Goal: Contribute content: Contribute content

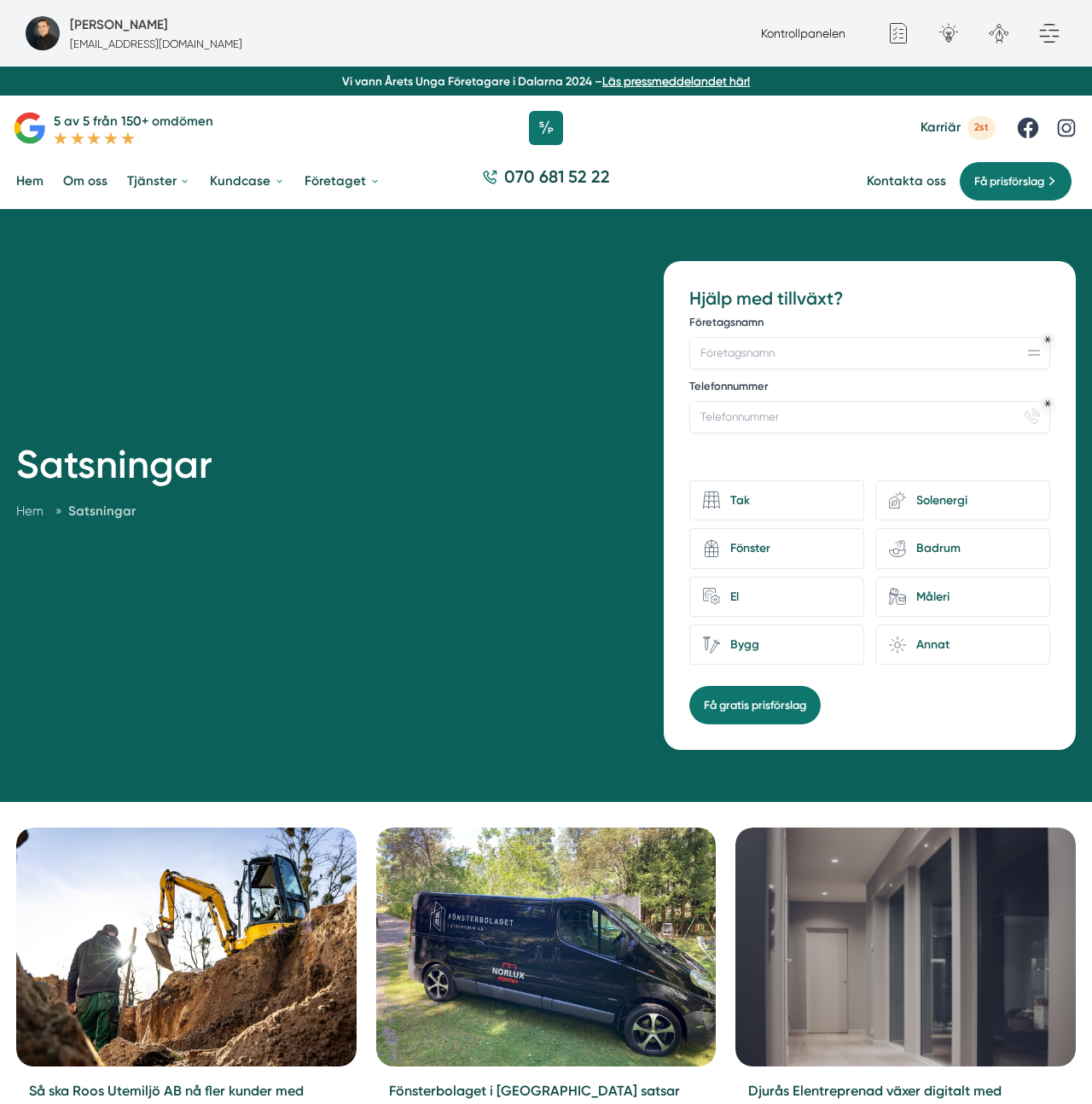
click at [531, 484] on div "Satsningar Hem » Satsningar" at bounding box center [329, 501] width 628 height 481
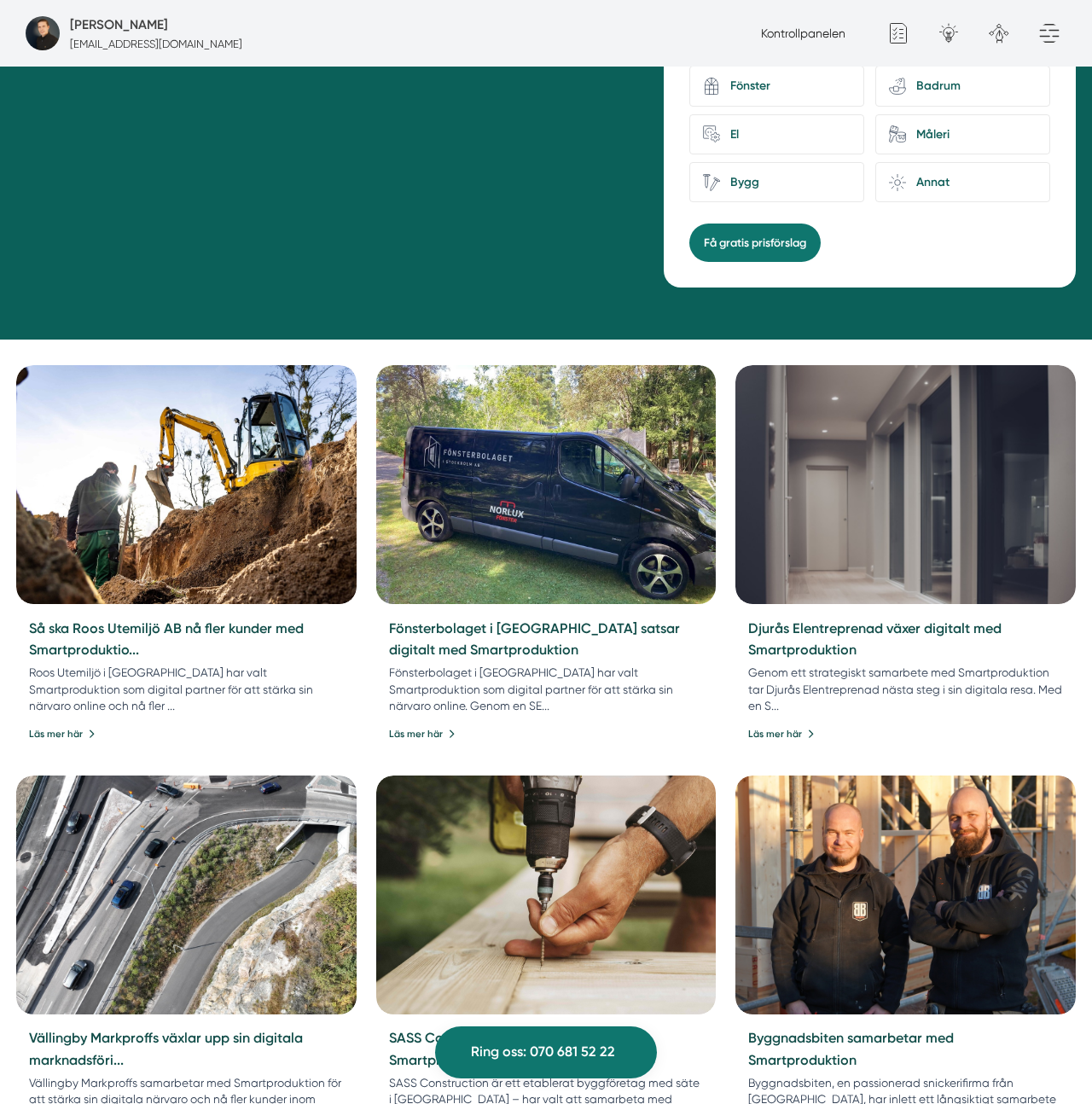
scroll to position [463, 0]
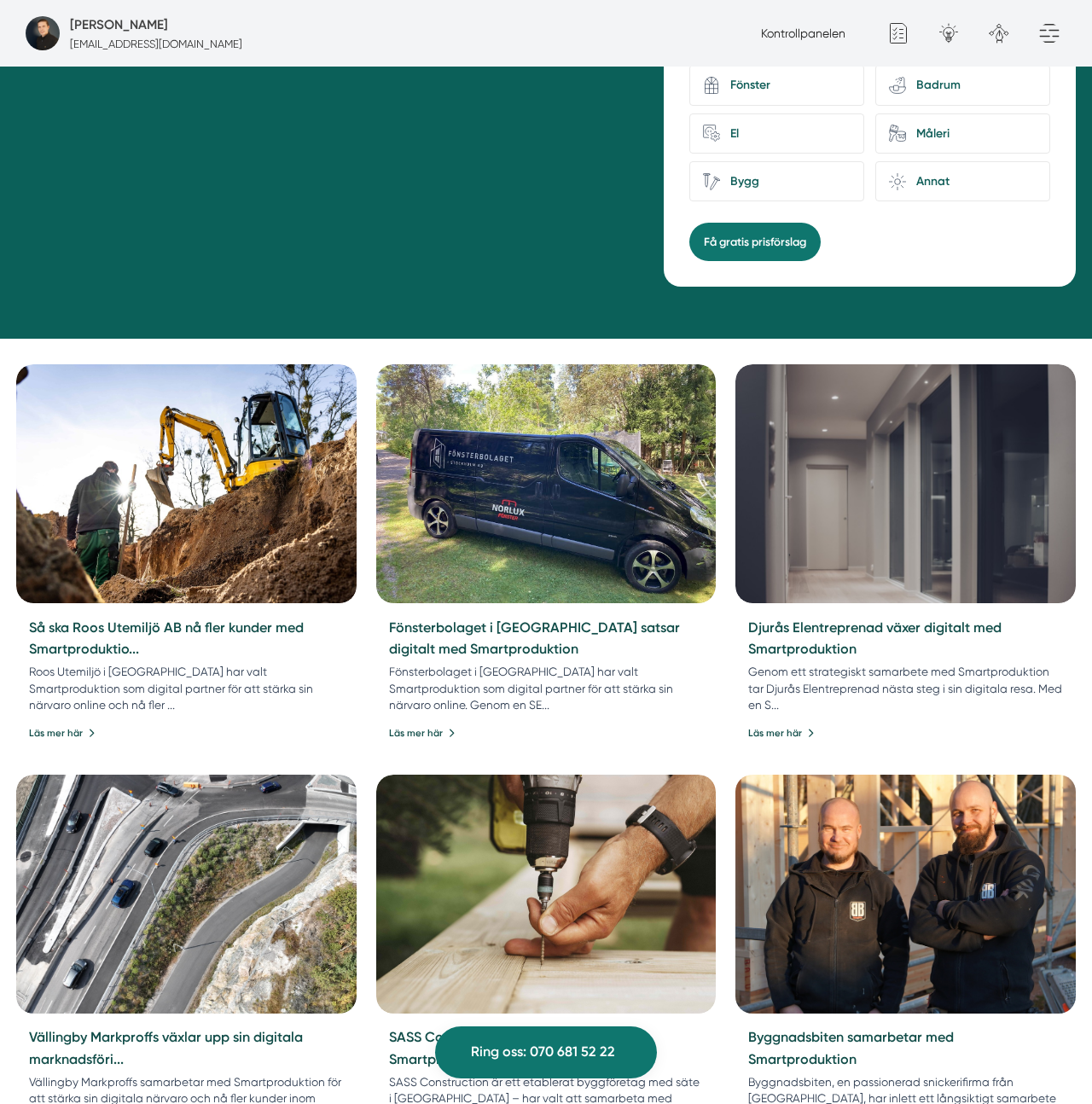
click at [963, 867] on img at bounding box center [906, 895] width 357 height 251
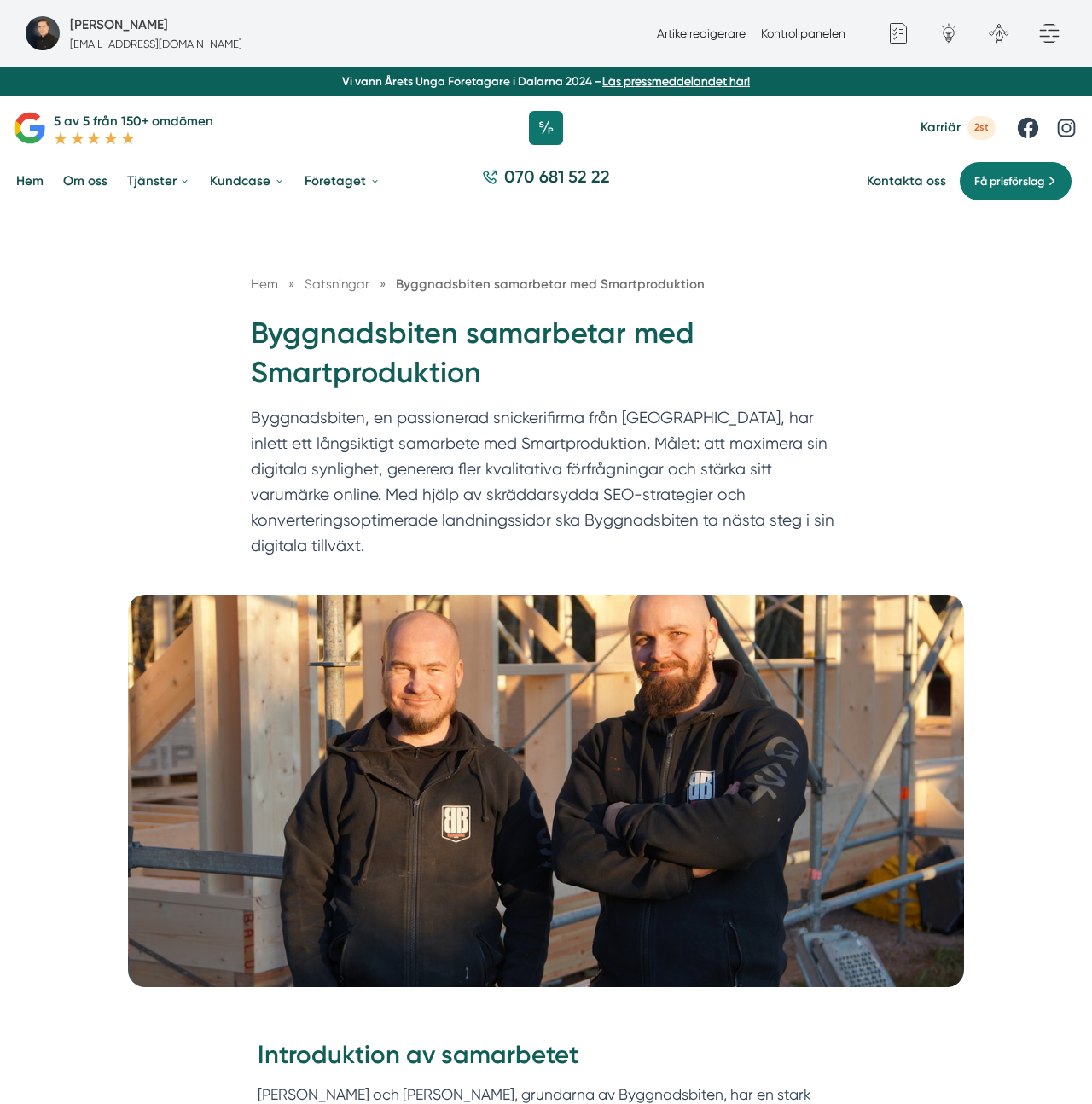
click at [636, 421] on p "Byggnadsbiten, en passionerad snickerifirma från [GEOGRAPHIC_DATA], har inlett …" at bounding box center [546, 485] width 591 height 161
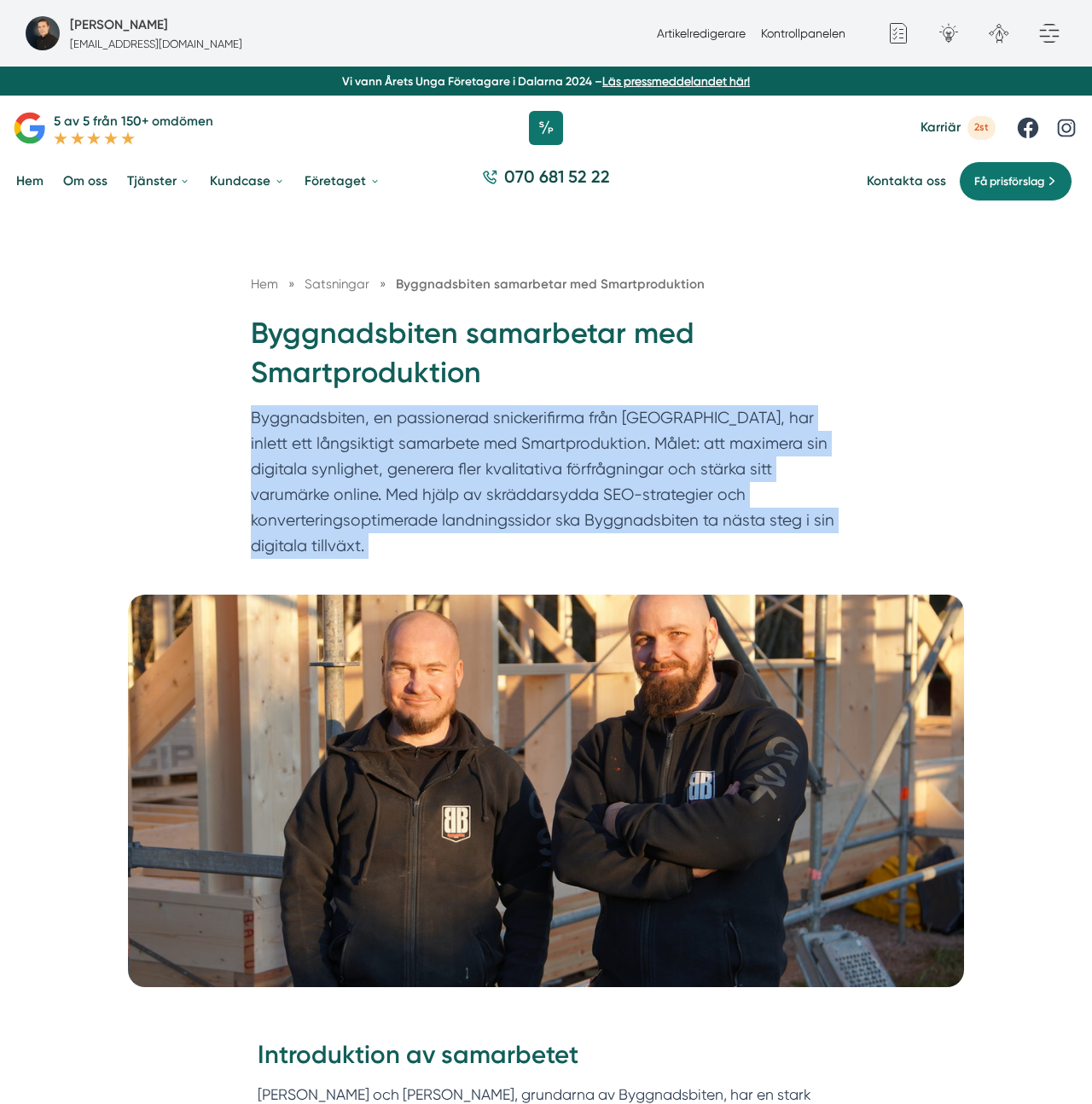
click at [636, 421] on p "Byggnadsbiten, en passionerad snickerifirma från Dalarna, har inlett ett långsi…" at bounding box center [546, 485] width 591 height 161
click at [513, 433] on p "Byggnadsbiten, en passionerad snickerifirma från Dalarna, har inlett ett långsi…" at bounding box center [546, 485] width 591 height 161
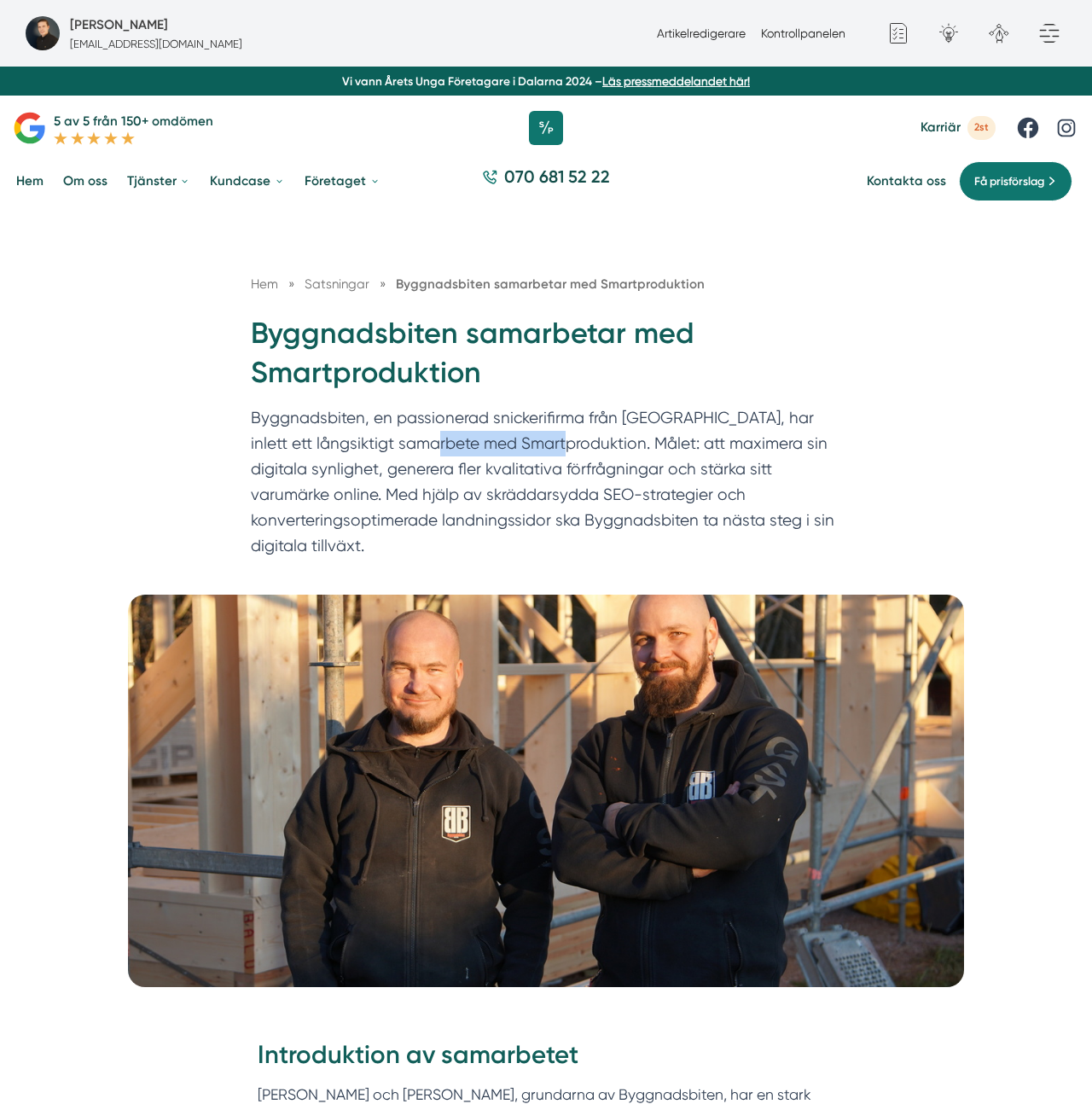
click at [513, 433] on p "Byggnadsbiten, en passionerad snickerifirma från Dalarna, har inlett ett långsi…" at bounding box center [546, 485] width 591 height 161
click at [524, 412] on p "Byggnadsbiten, en passionerad snickerifirma från Dalarna, har inlett ett långsi…" at bounding box center [546, 485] width 591 height 161
click at [686, 34] on link "Artikelredigerare" at bounding box center [700, 33] width 88 height 14
click at [429, 402] on h1 "Byggnadsbiten samarbetar med Smartproduktion" at bounding box center [546, 360] width 591 height 92
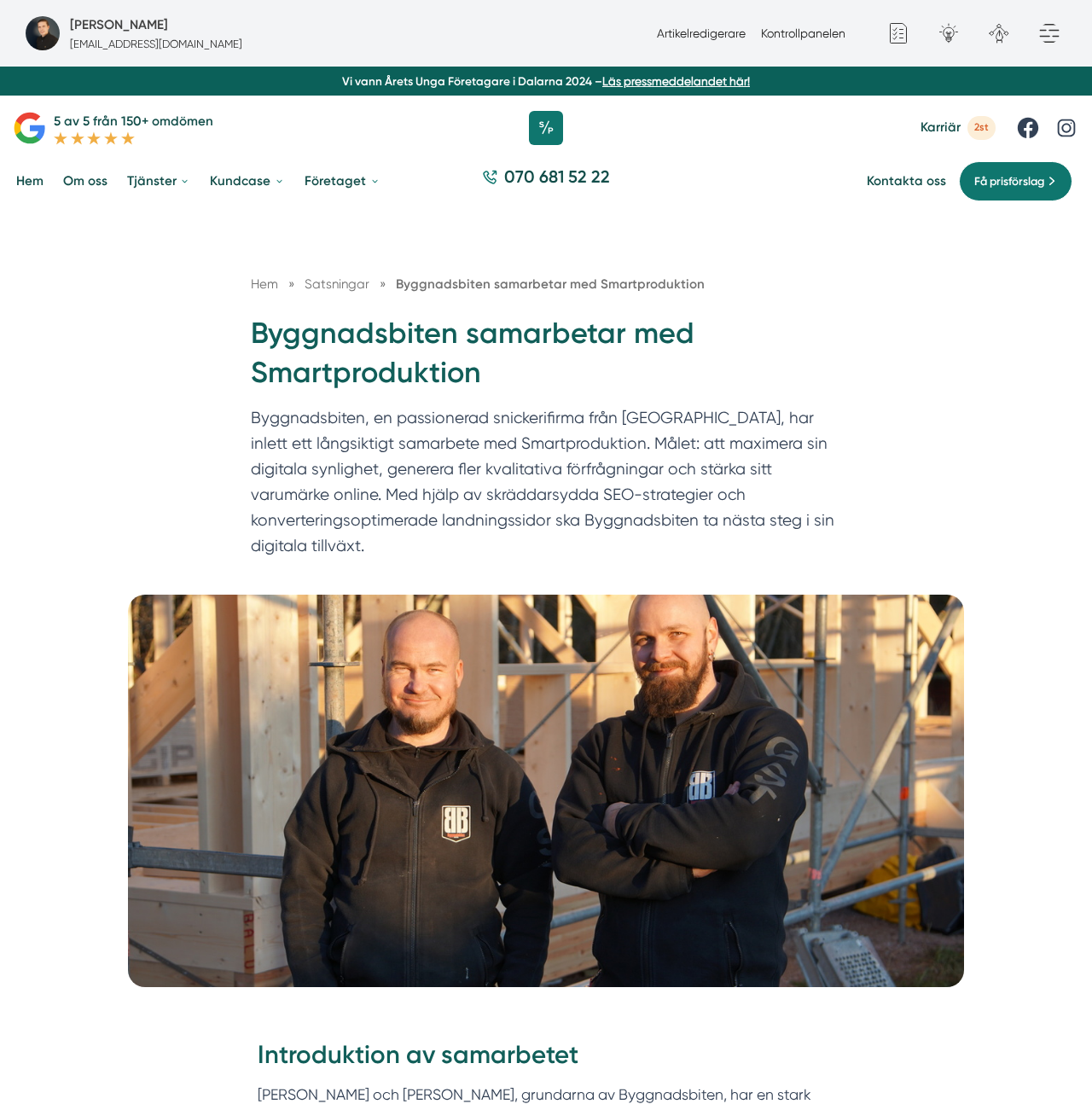
click at [429, 402] on h1 "Byggnadsbiten samarbetar med Smartproduktion" at bounding box center [546, 360] width 591 height 92
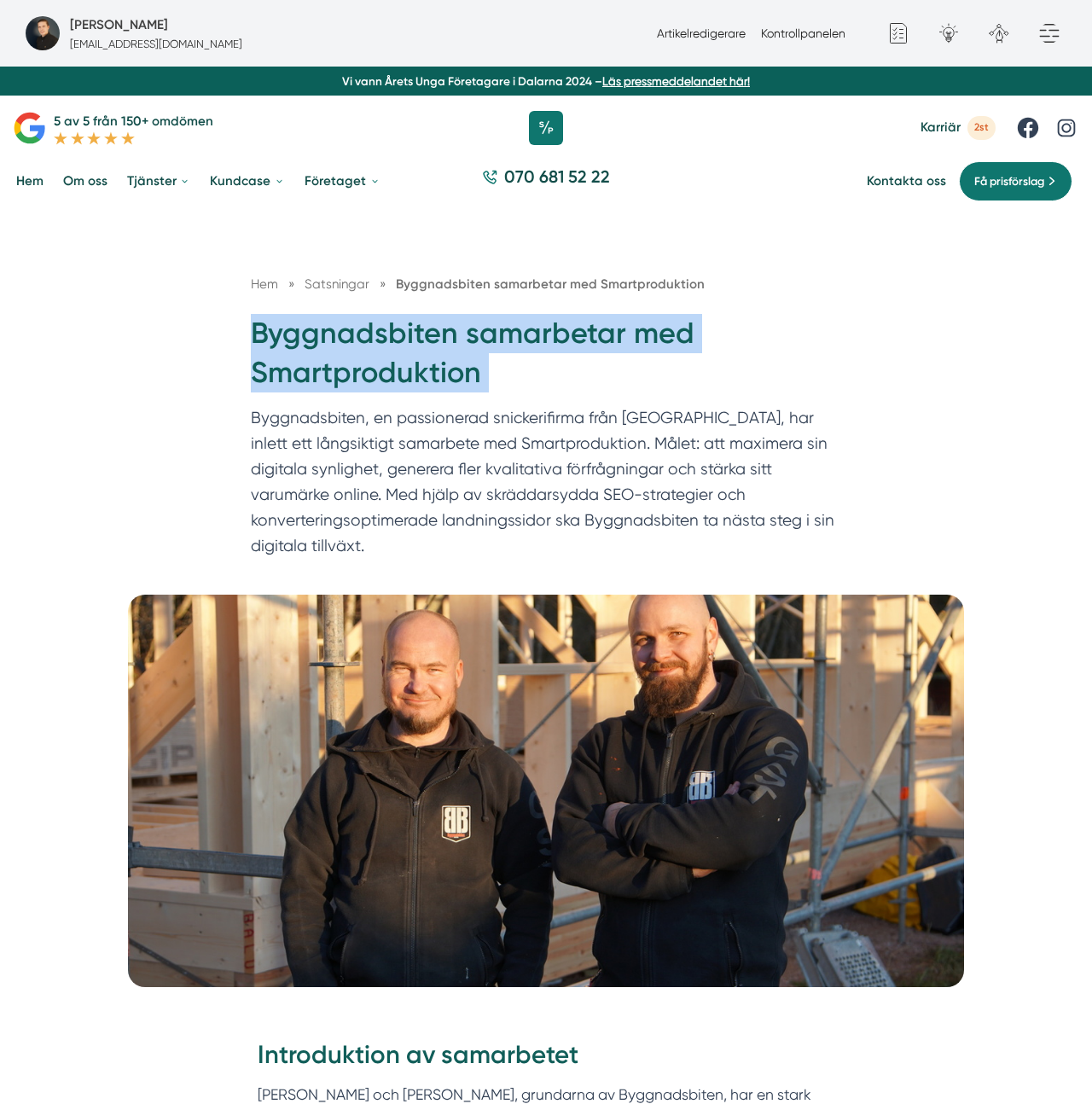
click at [429, 402] on h1 "Byggnadsbiten samarbetar med Smartproduktion" at bounding box center [546, 360] width 591 height 92
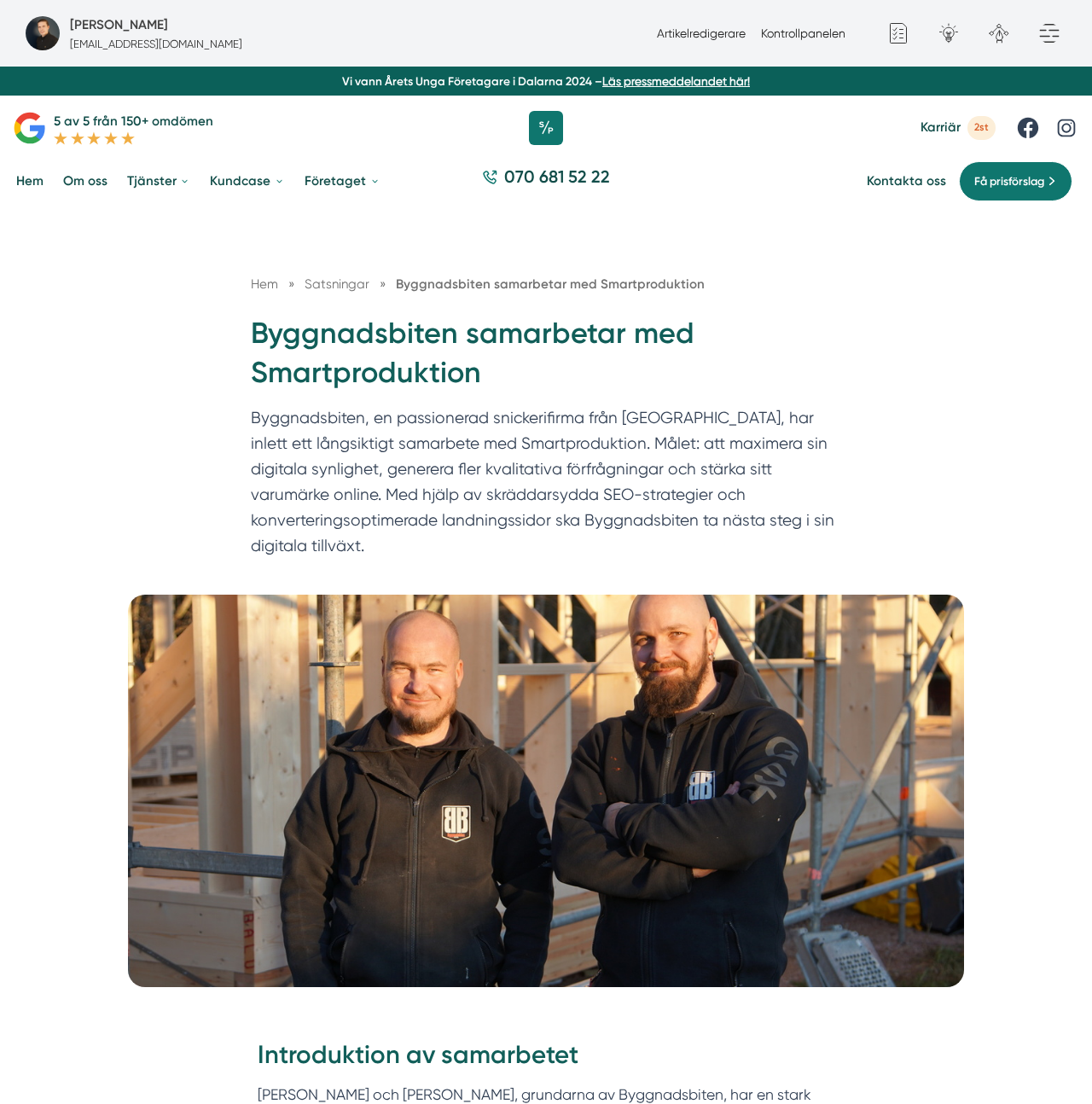
click at [511, 418] on p "Byggnadsbiten, en passionerad snickerifirma från Dalarna, har inlett ett långsi…" at bounding box center [546, 485] width 591 height 161
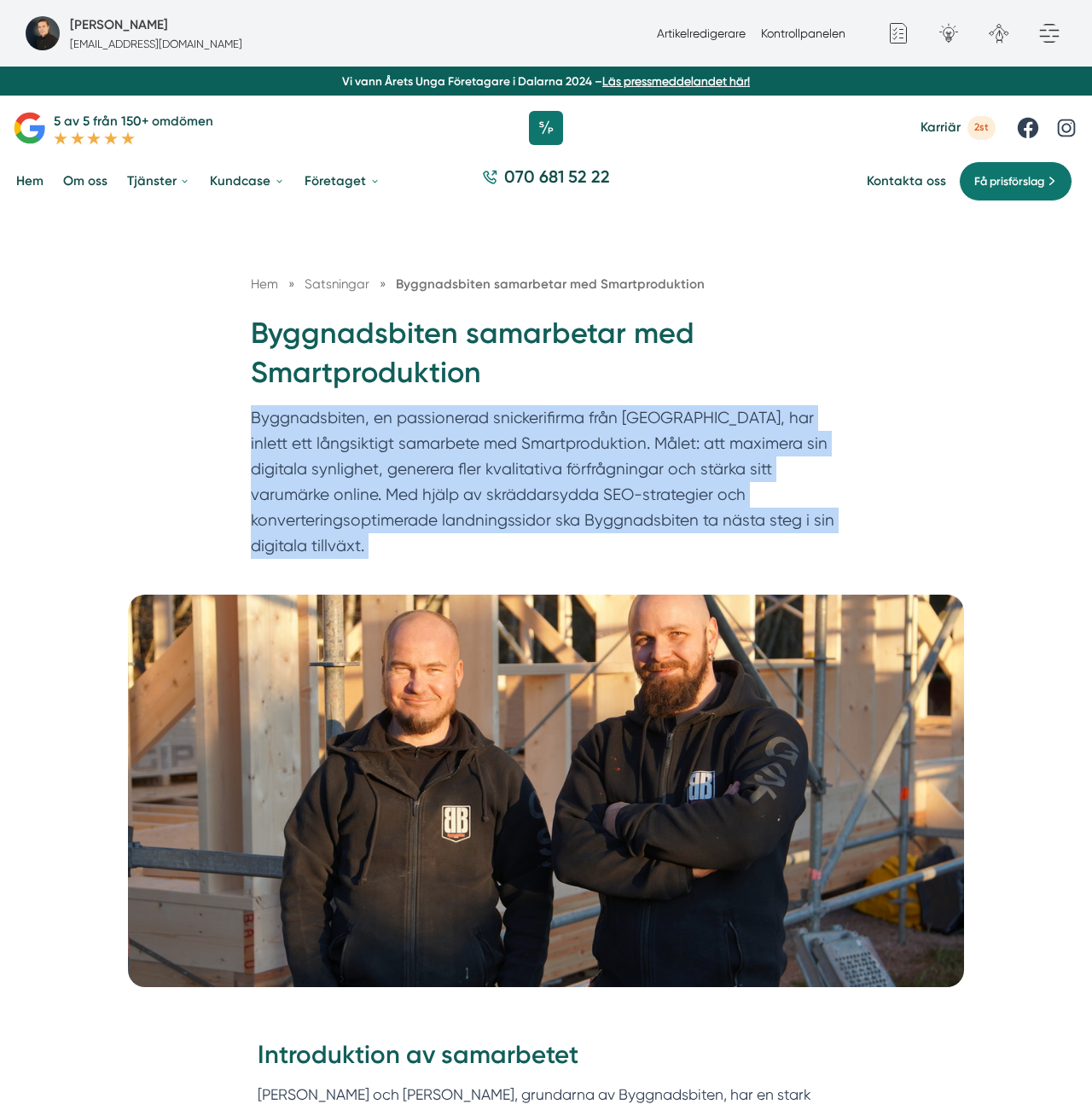
click at [511, 418] on p "Byggnadsbiten, en passionerad snickerifirma från Dalarna, har inlett ett långsi…" at bounding box center [546, 485] width 591 height 161
click at [601, 450] on p "Byggnadsbiten, en passionerad snickerifirma från Dalarna, har inlett ett långsi…" at bounding box center [546, 485] width 591 height 161
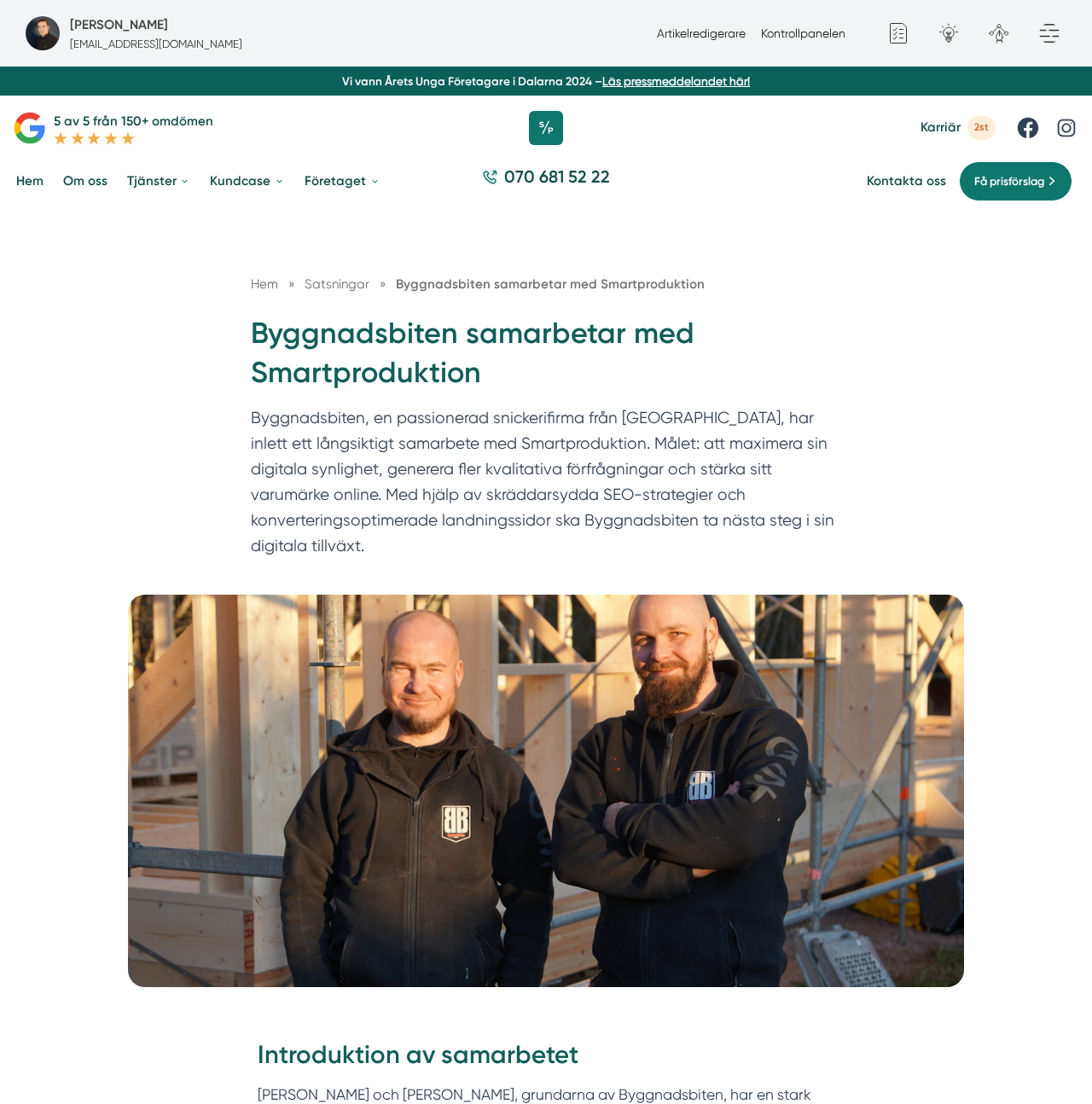
click at [606, 446] on p "Byggnadsbiten, en passionerad snickerifirma från Dalarna, har inlett ett långsi…" at bounding box center [546, 485] width 591 height 161
click at [443, 447] on p "Byggnadsbiten, en passionerad snickerifirma från Dalarna, har inlett ett långsi…" at bounding box center [546, 485] width 591 height 161
click at [530, 444] on p "Byggnadsbiten, en passionerad snickerifirma från Dalarna, har inlett ett långsi…" at bounding box center [546, 485] width 591 height 161
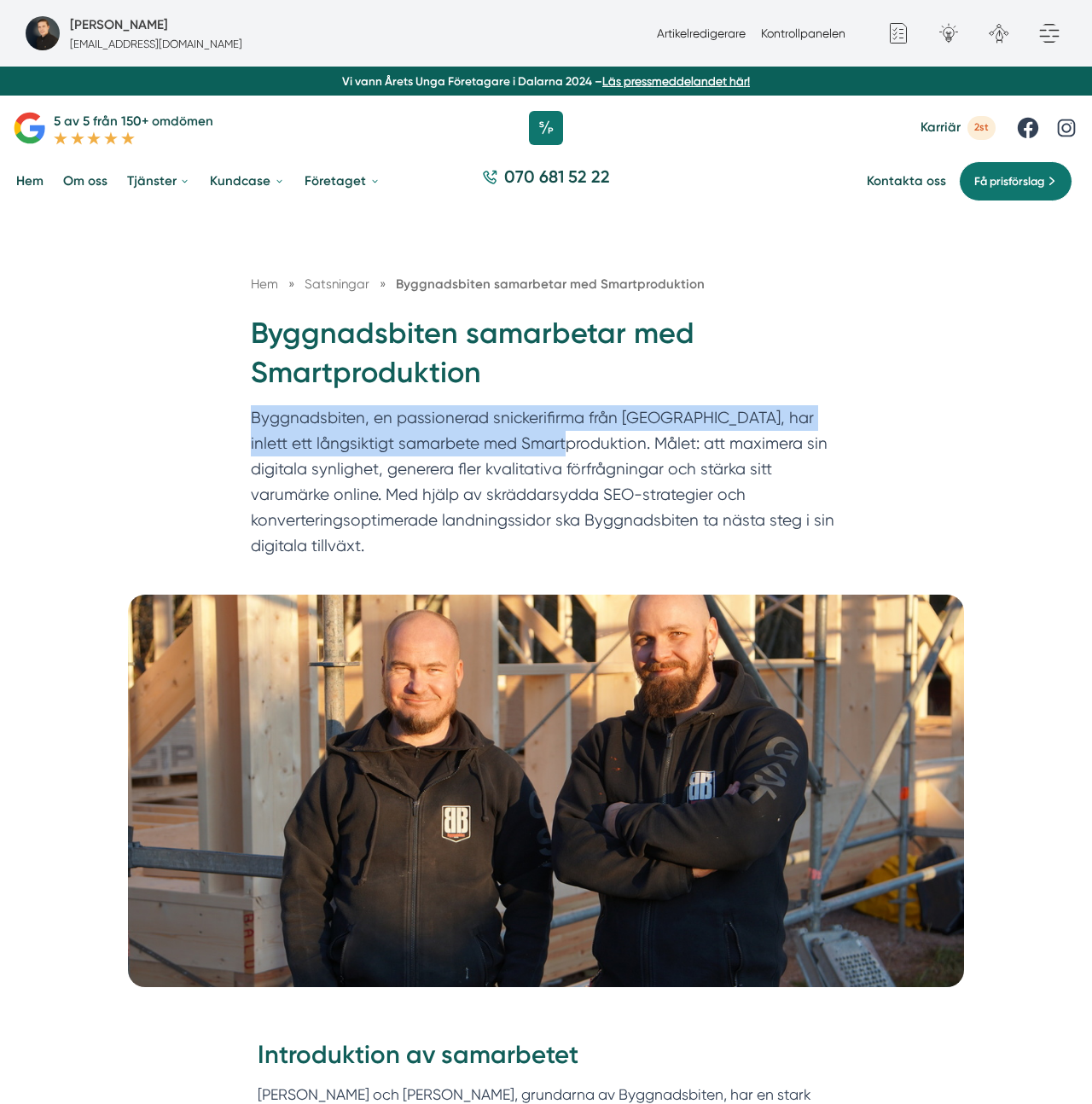
click at [268, 428] on p "Byggnadsbiten, en passionerad snickerifirma från Dalarna, har inlett ett långsi…" at bounding box center [546, 485] width 591 height 161
copy p "Byggnadsbiten, en passionerad snickerifirma från Dalarna, har inlett ett långsi…"
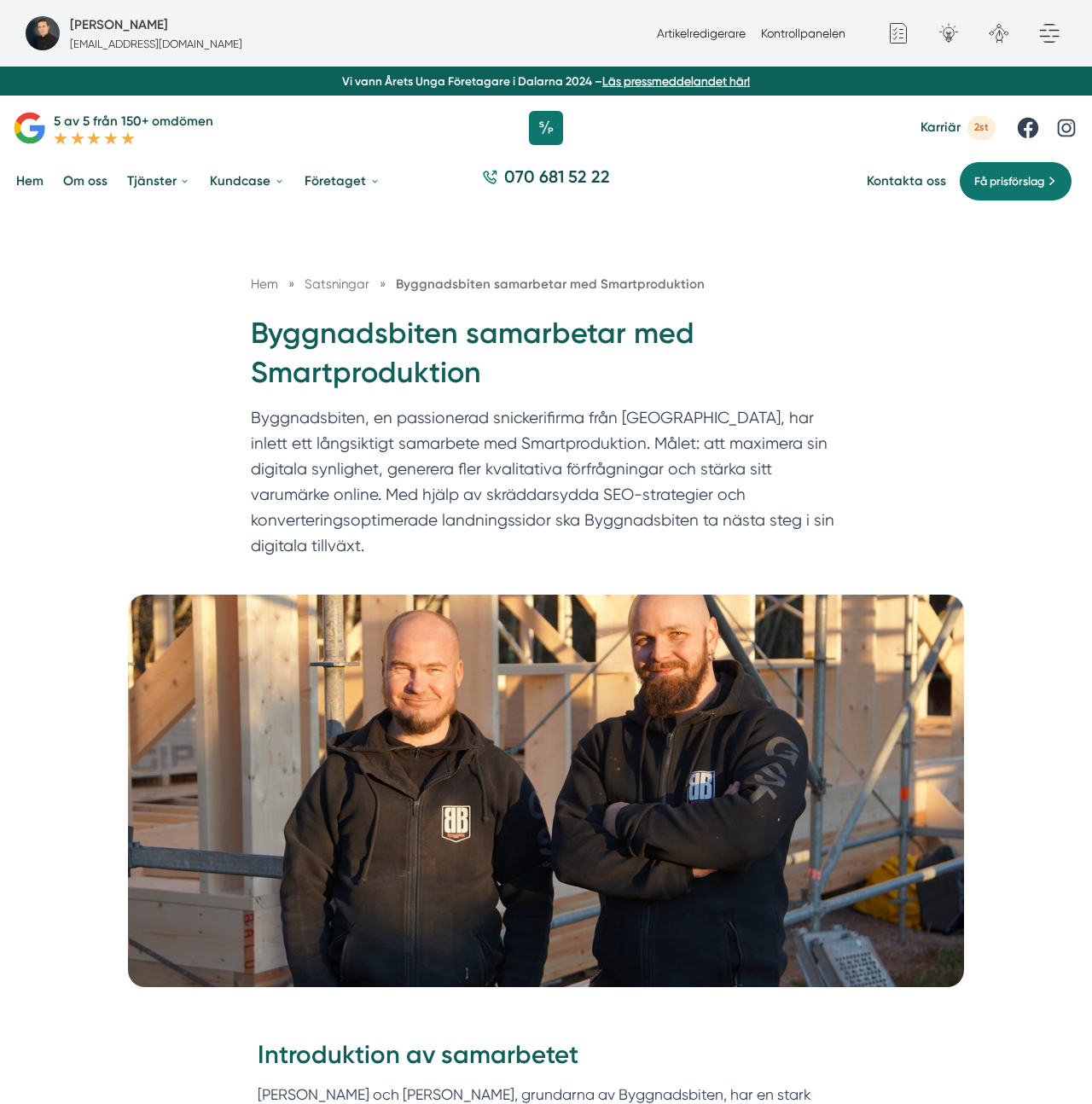
click at [830, 557] on p "Byggnadsbiten, en passionerad snickerifirma från Dalarna, har inlett ett långsi…" at bounding box center [546, 485] width 591 height 161
click at [408, 508] on p "Byggnadsbiten, en passionerad snickerifirma från Dalarna, har inlett ett långsi…" at bounding box center [546, 485] width 591 height 161
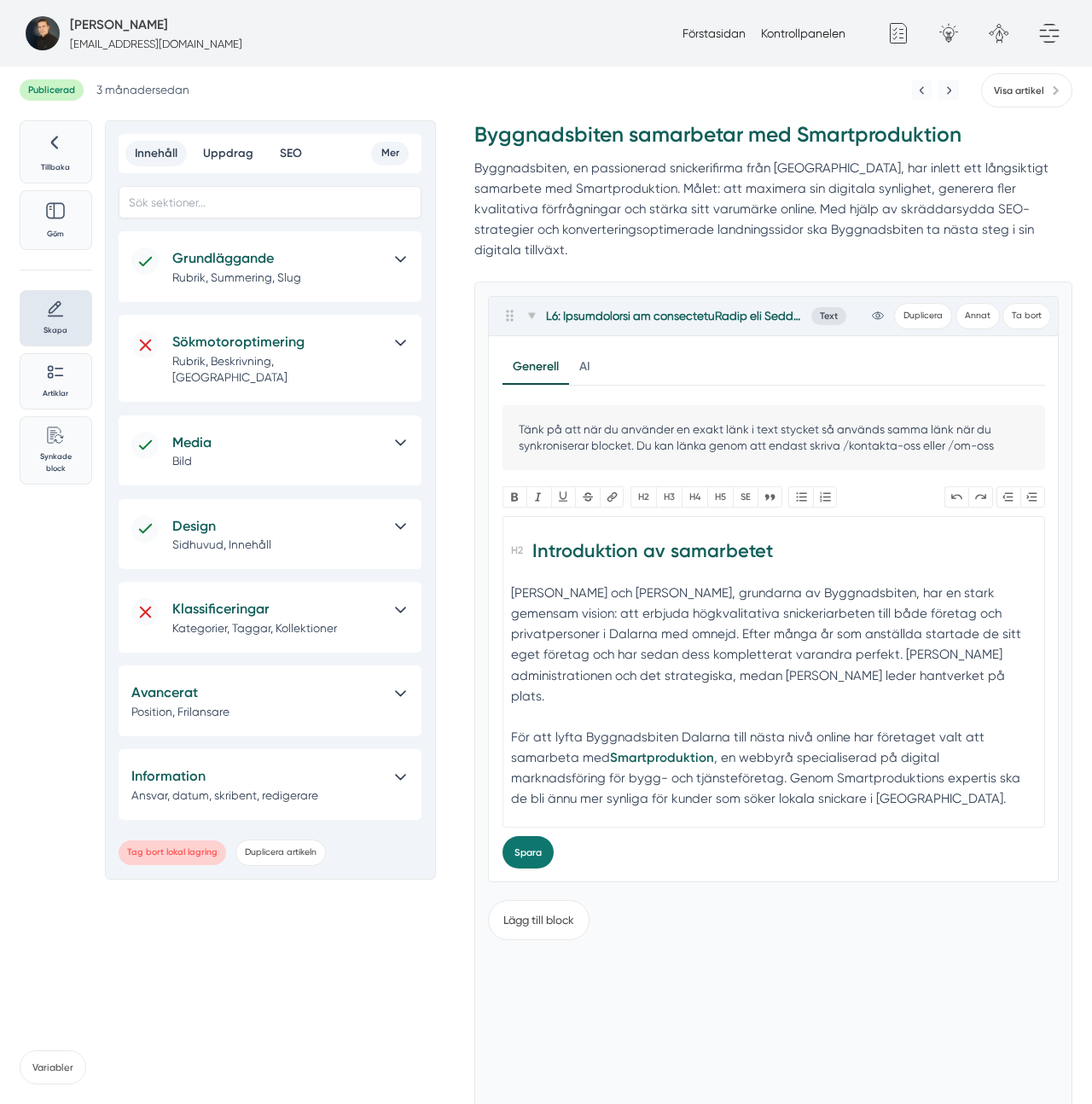
click at [648, 231] on p "Byggnadsbiten, en passionerad snickerifirma från Dalarna, har inlett ett långsi…" at bounding box center [773, 209] width 598 height 103
click at [301, 254] on h5 "Grundläggande" at bounding box center [277, 259] width 211 height 22
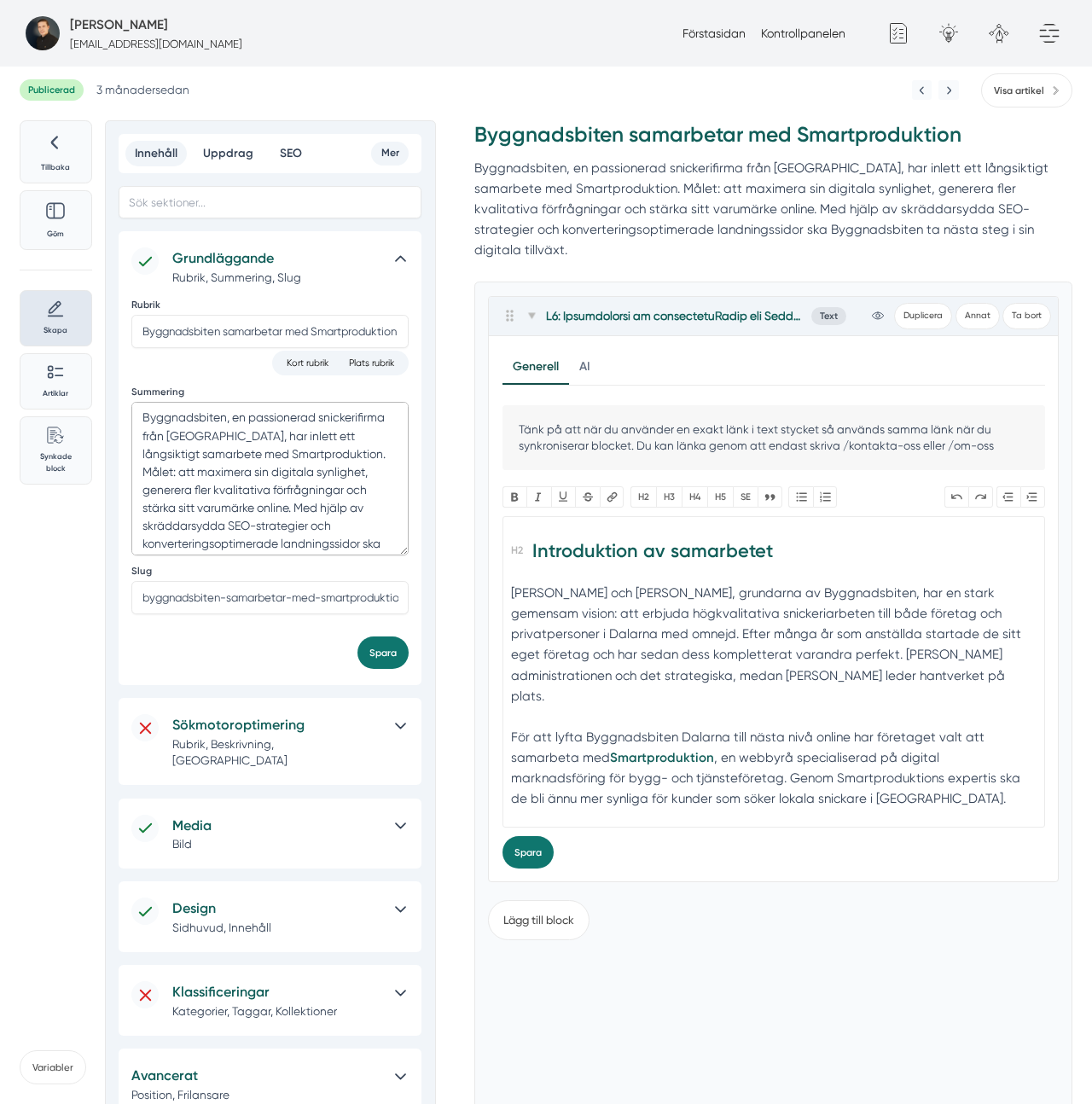
click at [244, 446] on textarea "Byggnadsbiten, en passionerad snickerifirma från Dalarna, har inlett ett långsi…" at bounding box center [270, 478] width 277 height 153
click at [297, 457] on textarea "Byggnadsbiten, en passionerad snickerifirma från Dalarna, har inlett ett långsi…" at bounding box center [270, 478] width 277 height 153
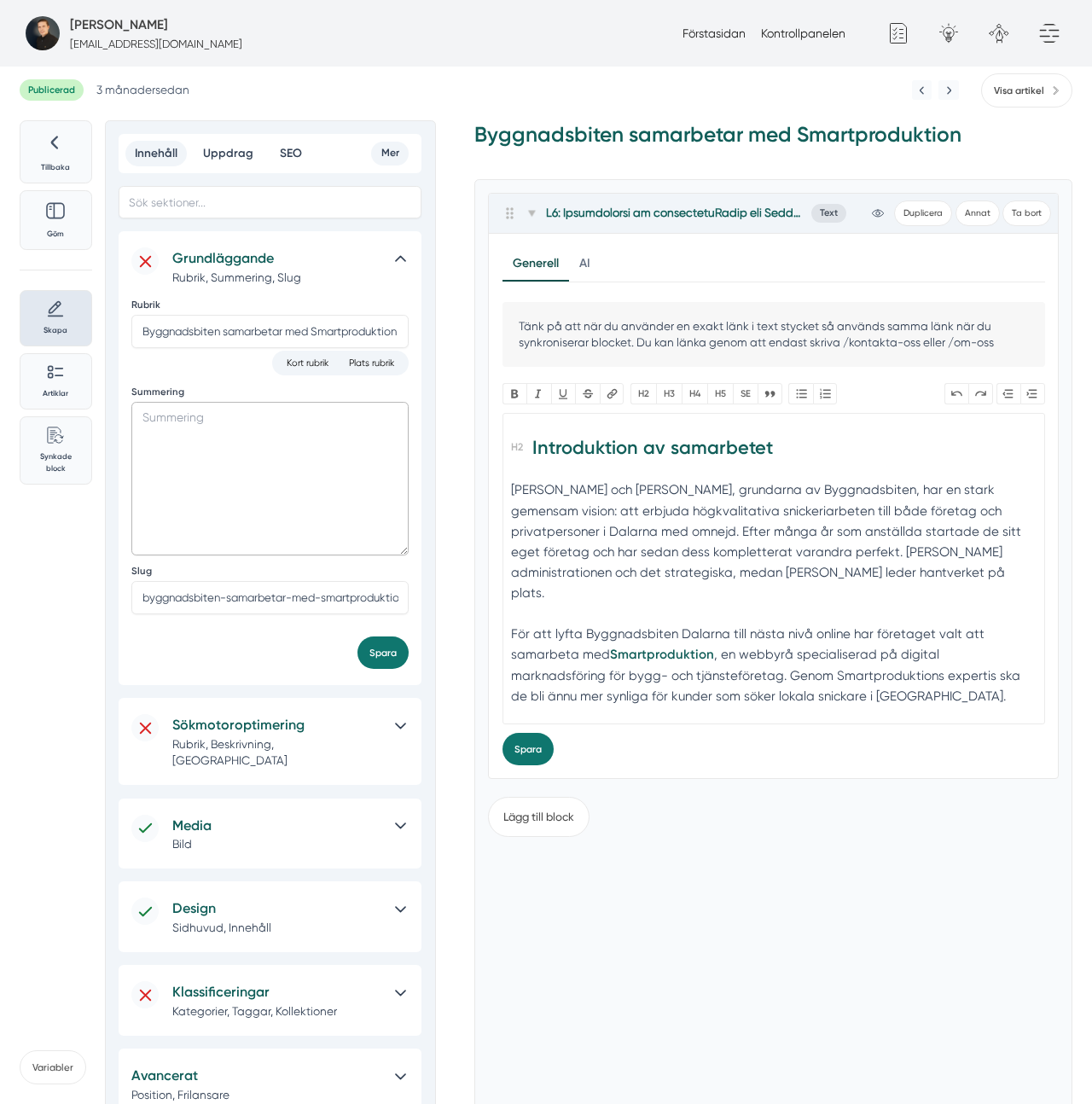
paste textarea "Byggnadsbiten, en hängiven snickerifirma från Dalarna, har förlängt sitt etable…"
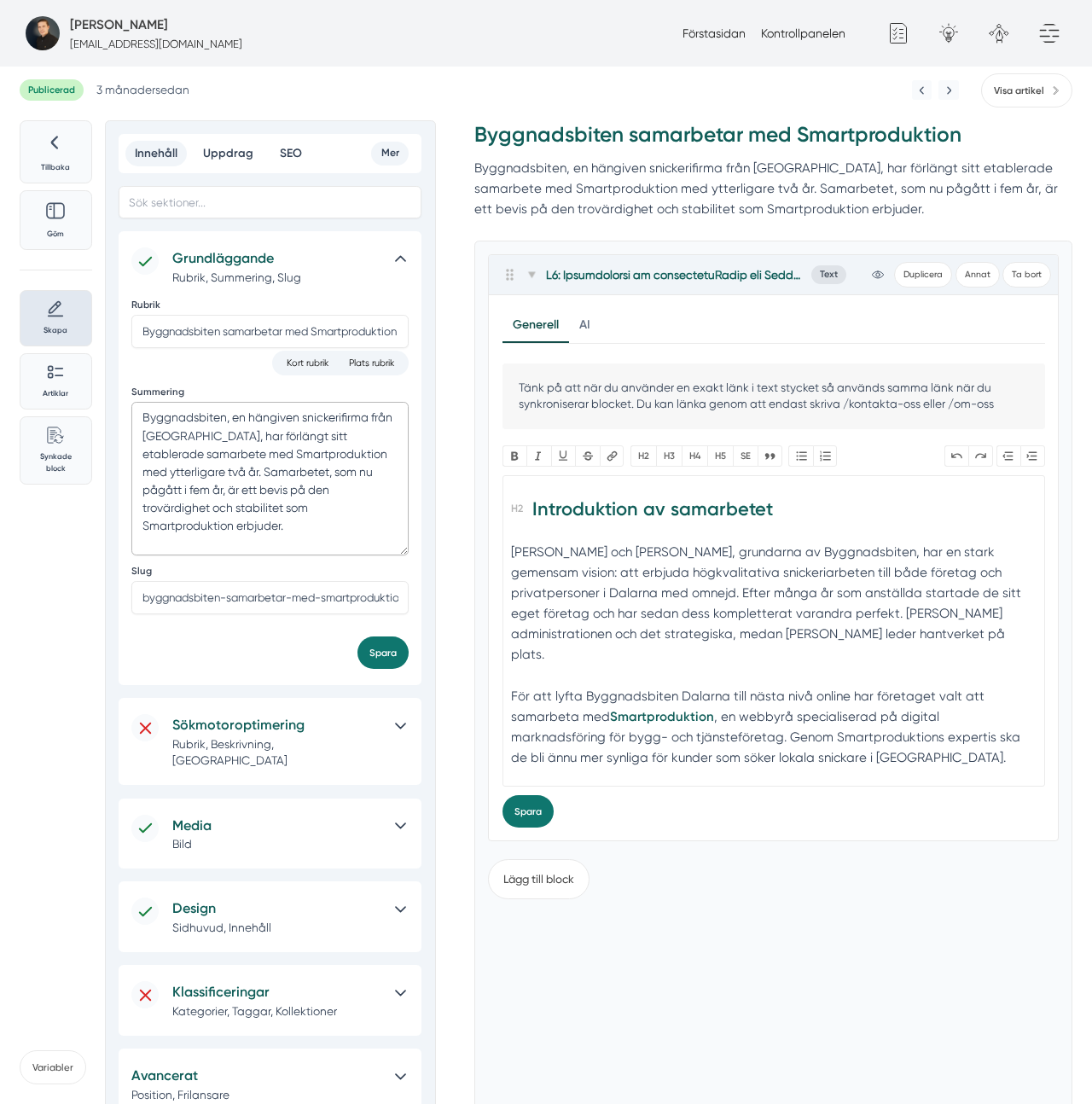
click at [323, 493] on textarea "Byggnadsbiten, en hängiven snickerifirma från Dalarna, har förlängt sitt etable…" at bounding box center [270, 478] width 277 height 153
click at [329, 487] on textarea "Byggnadsbiten, en hängiven snickerifirma från Dalarna, har förlängt sitt etable…" at bounding box center [270, 478] width 277 height 153
type textarea "Byggnadsbiten, en hängiven snickerifirma från Dalarna, har förlängt sitt etable…"
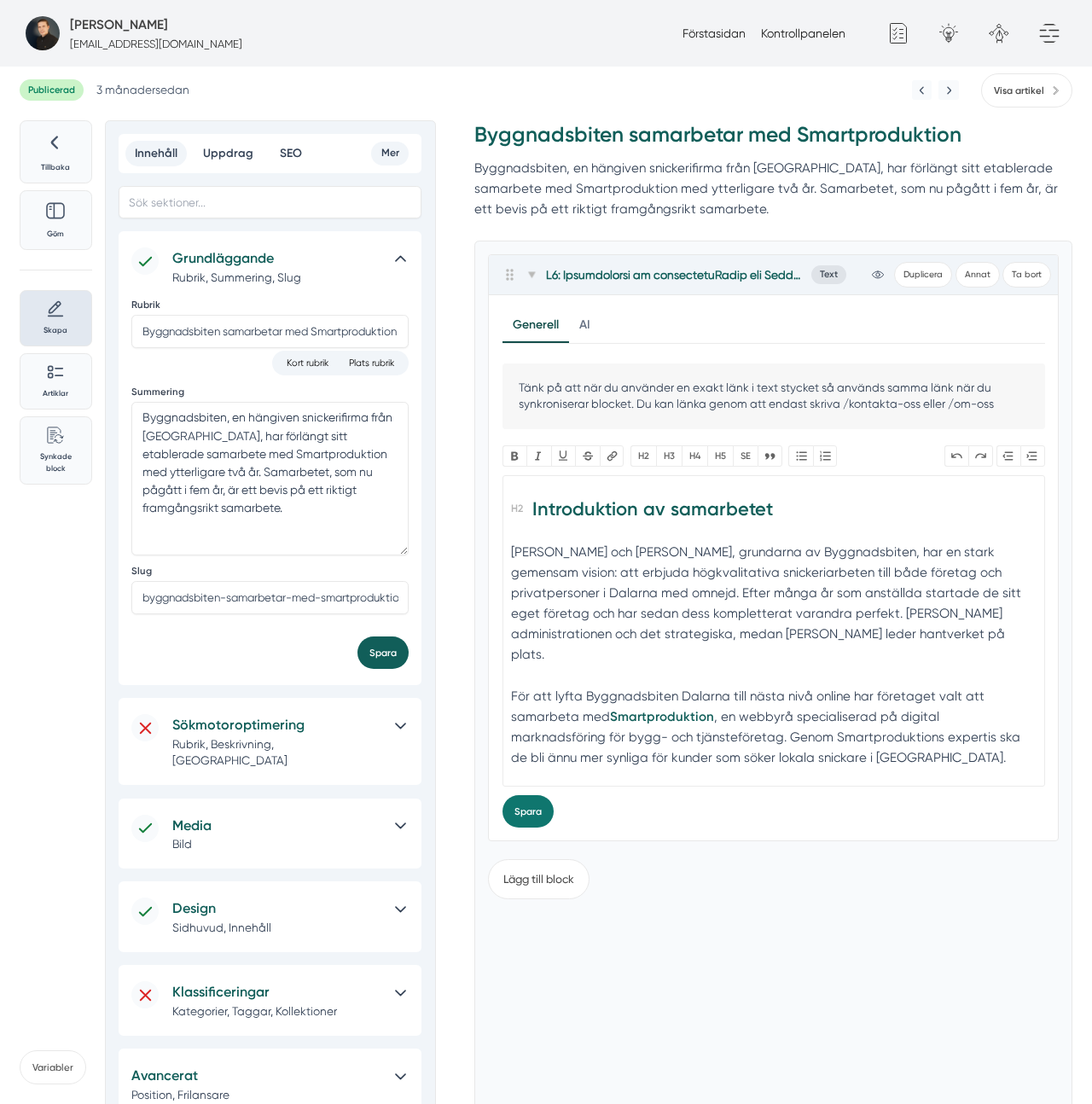
click at [389, 643] on button "Spara" at bounding box center [382, 652] width 51 height 33
drag, startPoint x: 718, startPoint y: 368, endPoint x: 659, endPoint y: 342, distance: 64.5
click at [717, 367] on p "Tänk på att när du använder en exakt länk i text stycket så används samma länk …" at bounding box center [774, 396] width 543 height 65
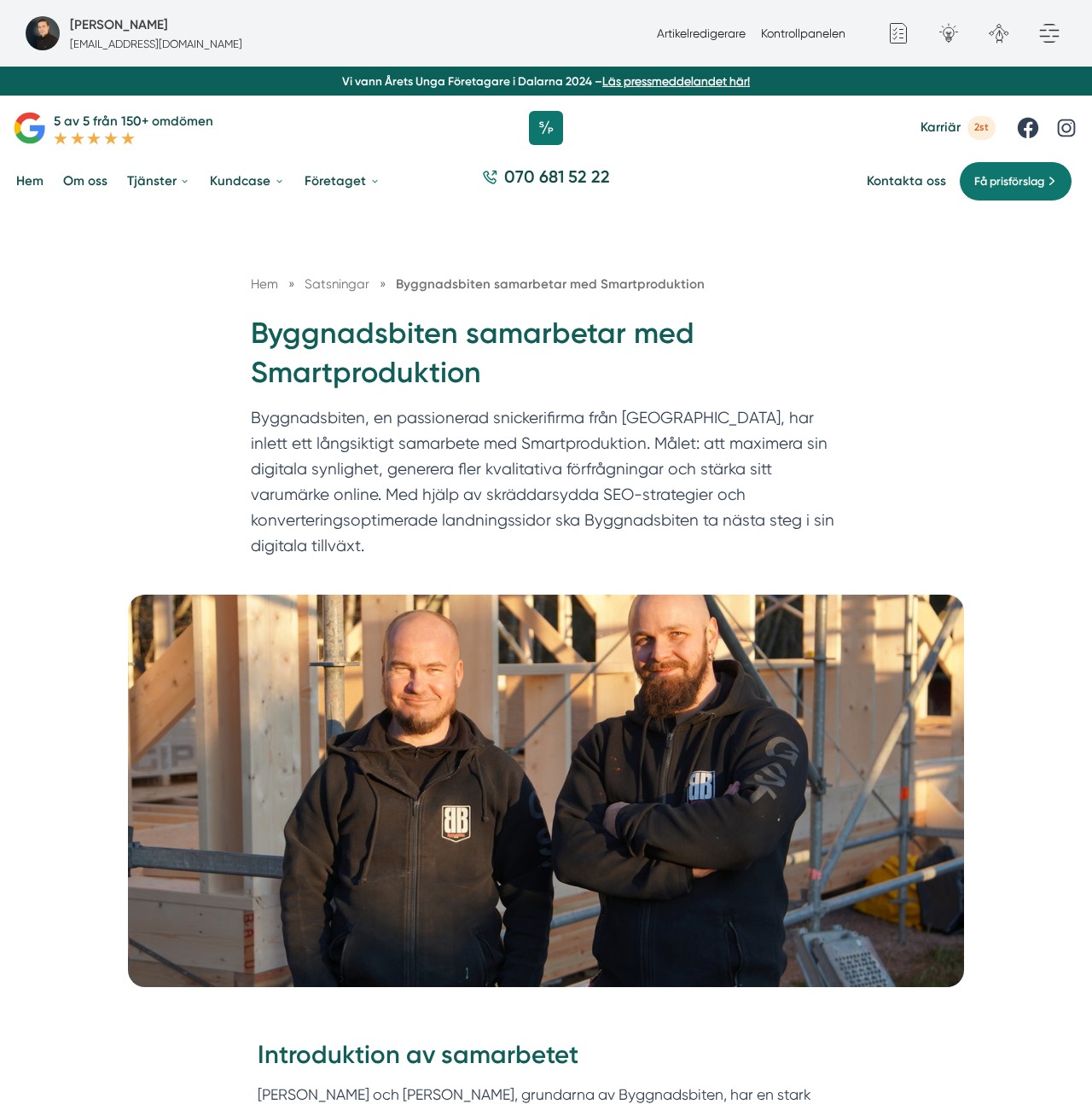
click at [830, 518] on p "Byggnadsbiten, en passionerad snickerifirma från [GEOGRAPHIC_DATA], har inlett …" at bounding box center [546, 485] width 591 height 161
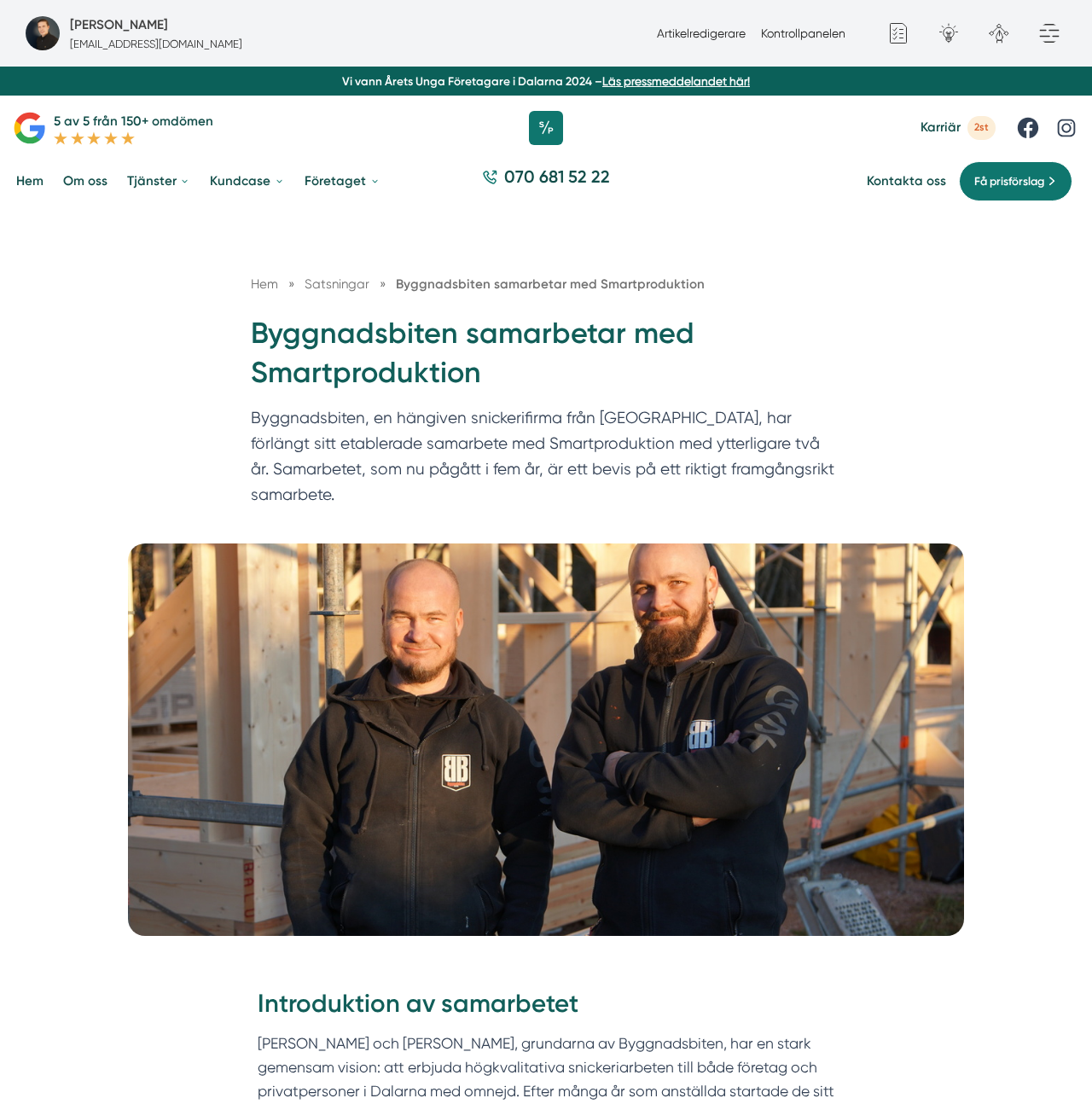
click at [555, 481] on p "Byggnadsbiten, en hängiven snickerifirma från [GEOGRAPHIC_DATA], har förlängt s…" at bounding box center [546, 460] width 591 height 110
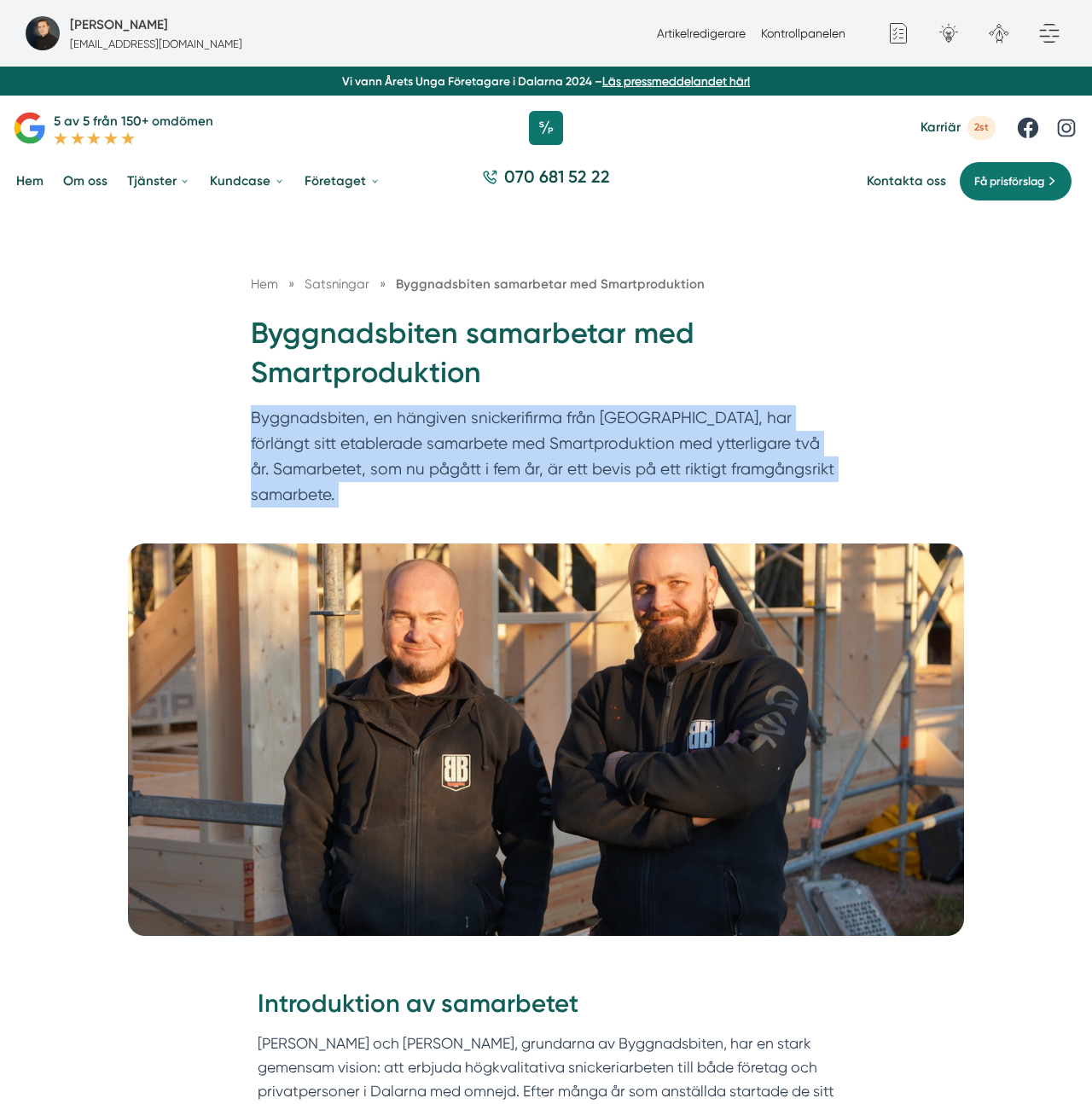
click at [555, 481] on p "Byggnadsbiten, en hängiven snickerifirma från [GEOGRAPHIC_DATA], har förlängt s…" at bounding box center [546, 460] width 591 height 110
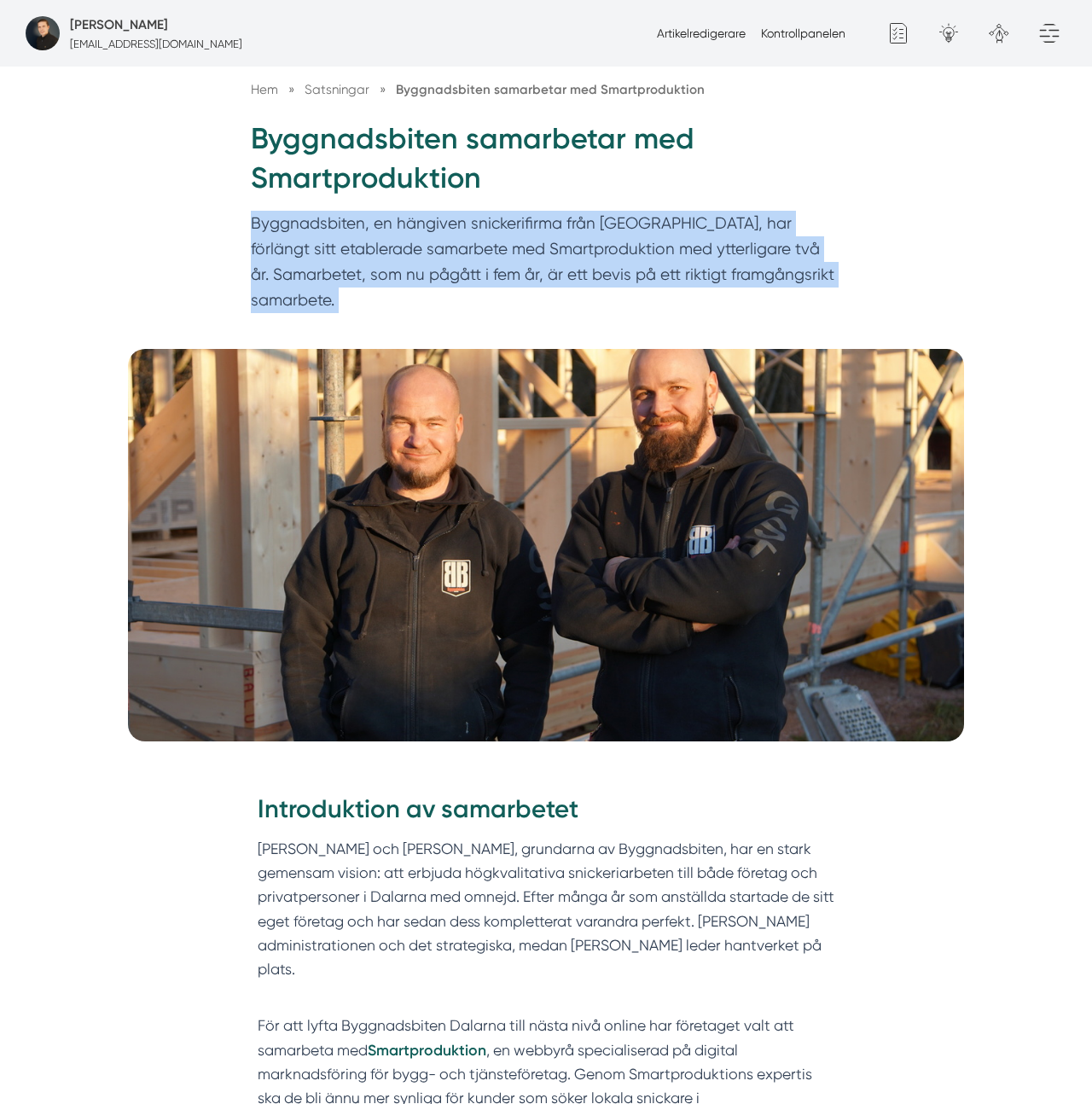
scroll to position [189, 0]
